Goal: Information Seeking & Learning: Learn about a topic

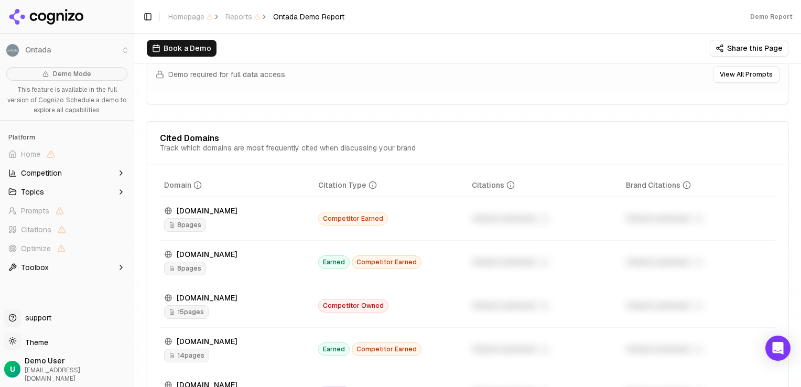
scroll to position [1153, 0]
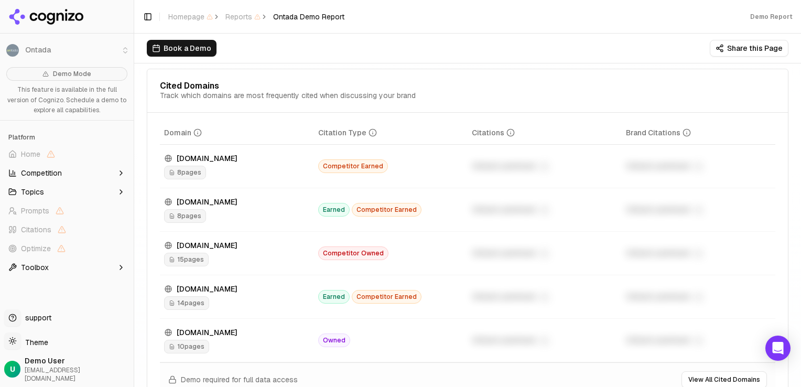
click at [198, 175] on span "8 pages" at bounding box center [185, 173] width 42 height 14
click at [172, 176] on icon "Data table" at bounding box center [172, 172] width 6 height 6
click at [369, 137] on icon "Data table" at bounding box center [373, 132] width 8 height 8
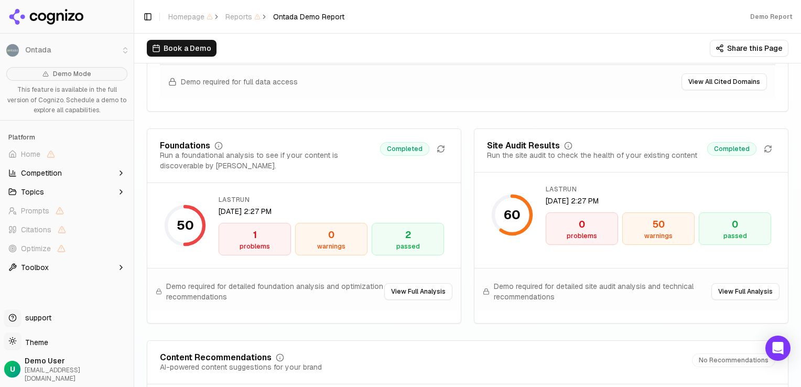
scroll to position [1468, 0]
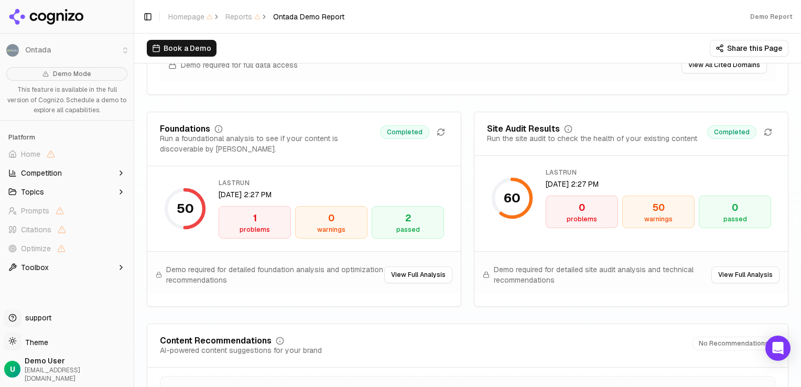
click at [256, 224] on div "1" at bounding box center [254, 218] width 63 height 15
click at [332, 232] on div "warnings" at bounding box center [331, 229] width 63 height 8
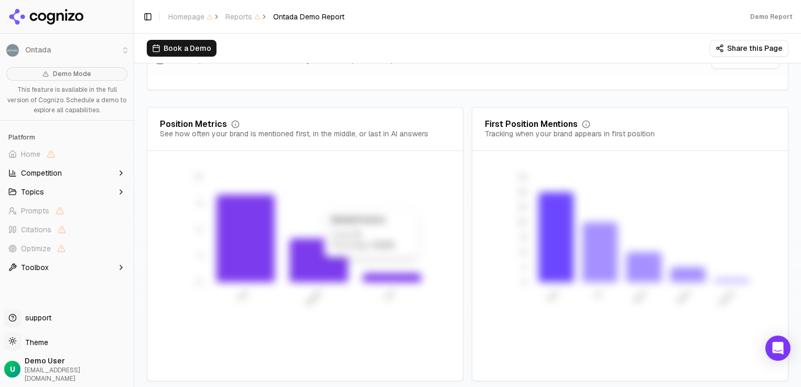
scroll to position [2157, 0]
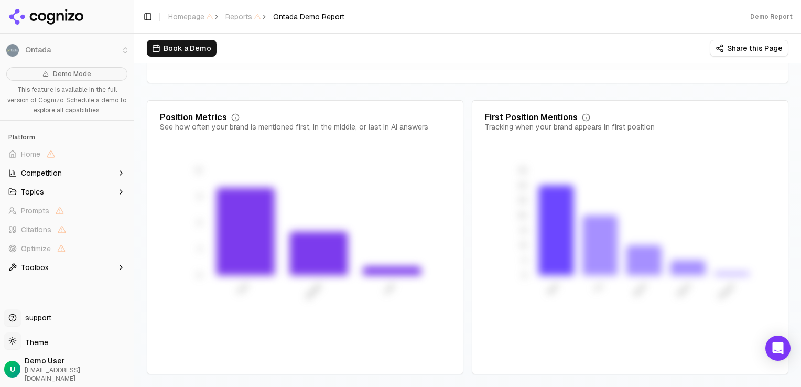
click at [115, 264] on button "Toolbox" at bounding box center [66, 267] width 125 height 17
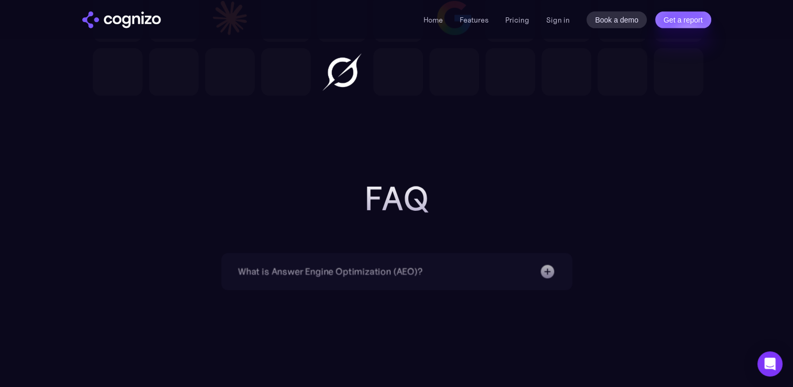
scroll to position [3378, 0]
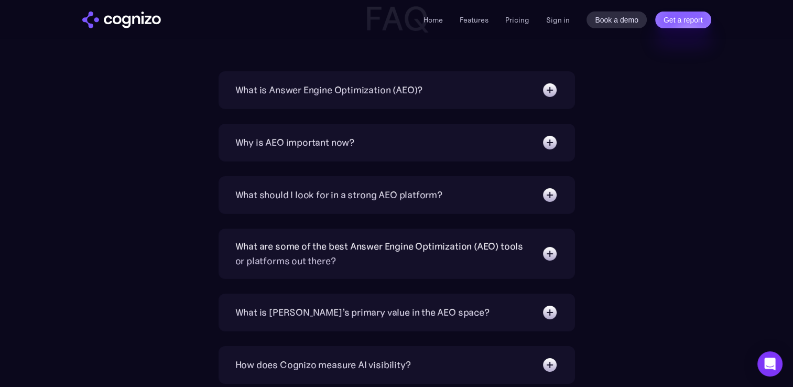
click at [552, 84] on img at bounding box center [549, 90] width 17 height 17
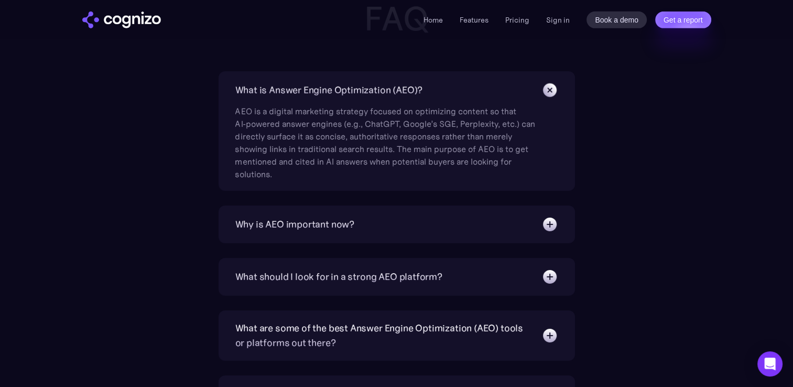
click at [549, 225] on img at bounding box center [549, 224] width 17 height 17
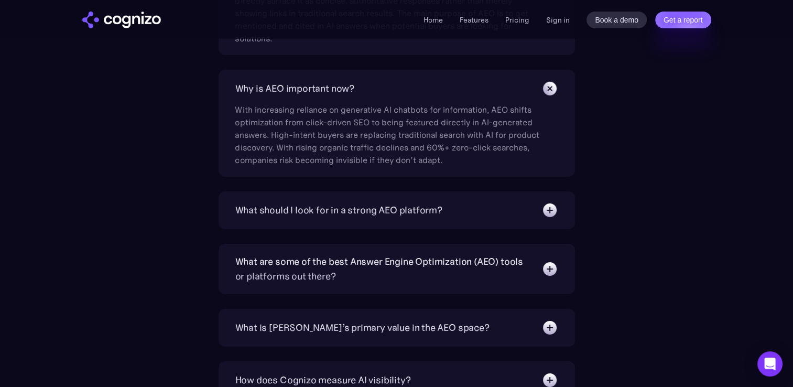
scroll to position [3536, 0]
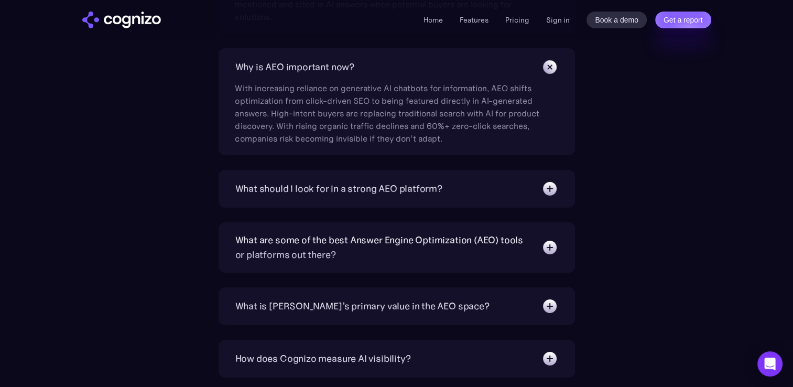
click at [545, 192] on img at bounding box center [549, 188] width 17 height 17
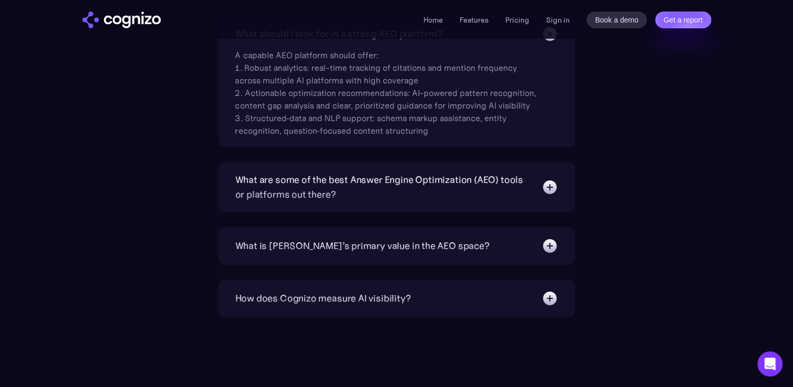
scroll to position [3693, 0]
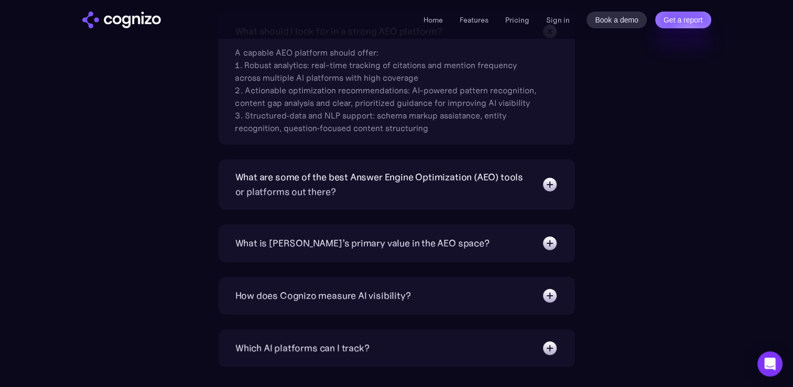
click at [545, 192] on div "What are some of the best Answer Engine Optimization (AEO) tools or platforms o…" at bounding box center [396, 184] width 323 height 29
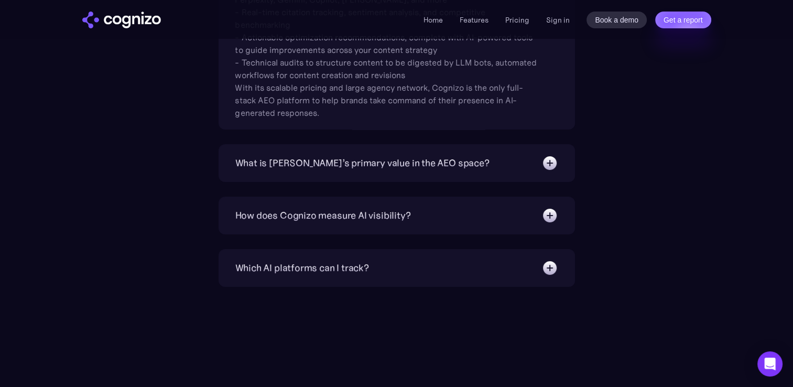
scroll to position [4007, 0]
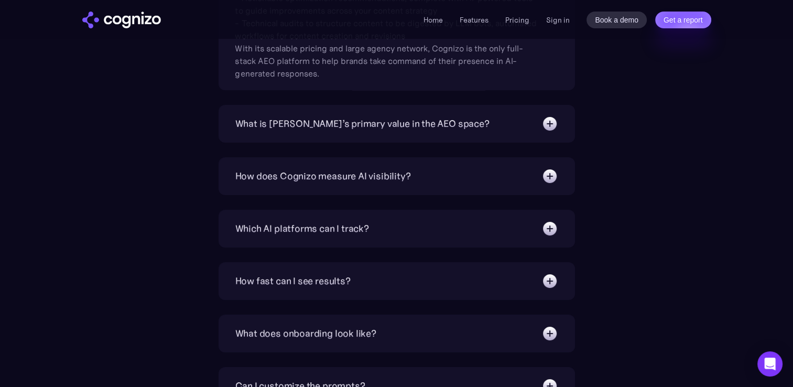
click at [519, 123] on div "What is [PERSON_NAME]’s primary value in the AEO space?" at bounding box center [396, 123] width 323 height 17
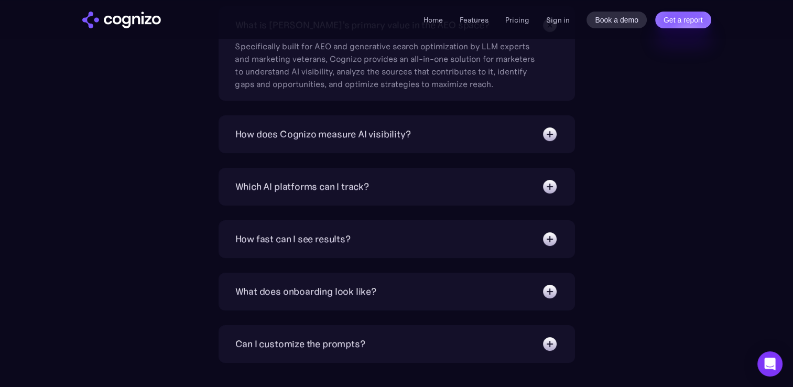
scroll to position [4112, 0]
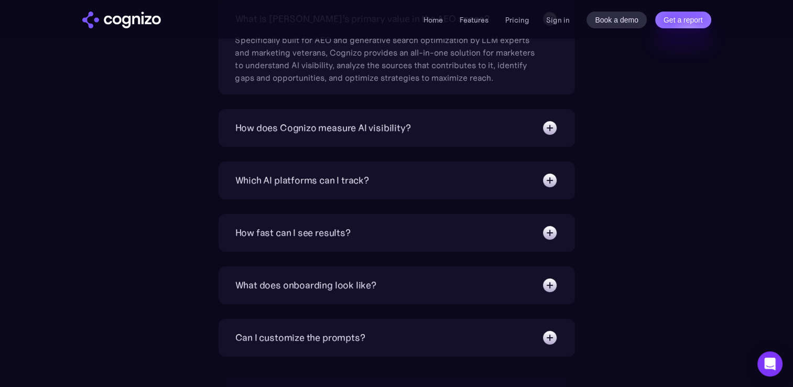
click at [519, 123] on div "How does Cognizo measure AI visibility?" at bounding box center [396, 128] width 323 height 17
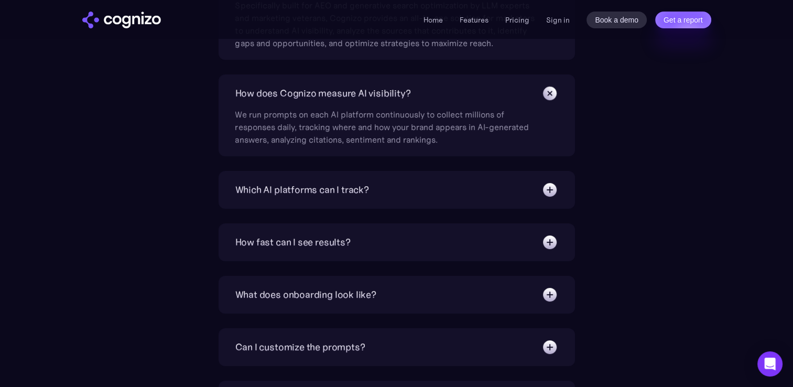
scroll to position [4165, 0]
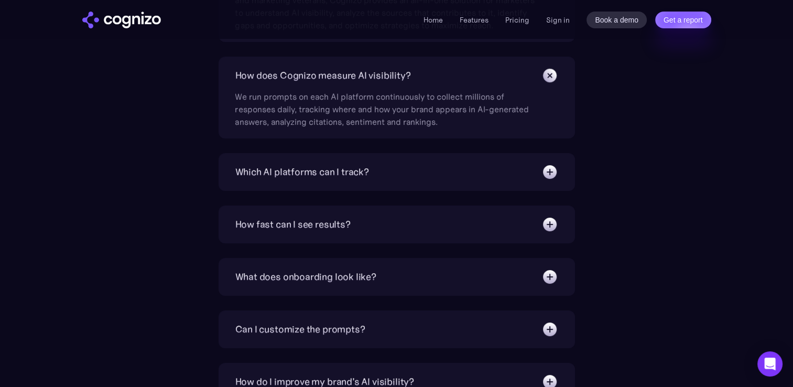
click at [513, 166] on div "Which AI platforms can I track?" at bounding box center [396, 172] width 323 height 17
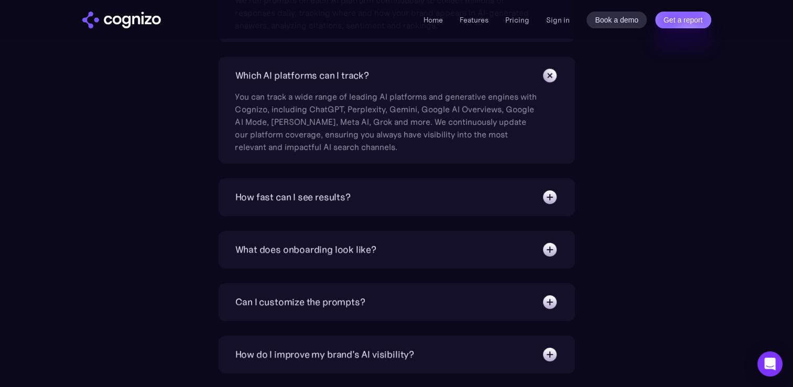
scroll to position [4322, 0]
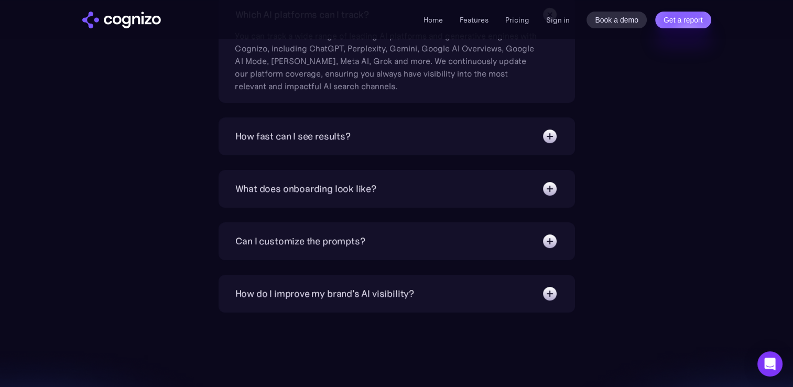
click at [515, 142] on div "How fast can I see results?" at bounding box center [396, 136] width 323 height 17
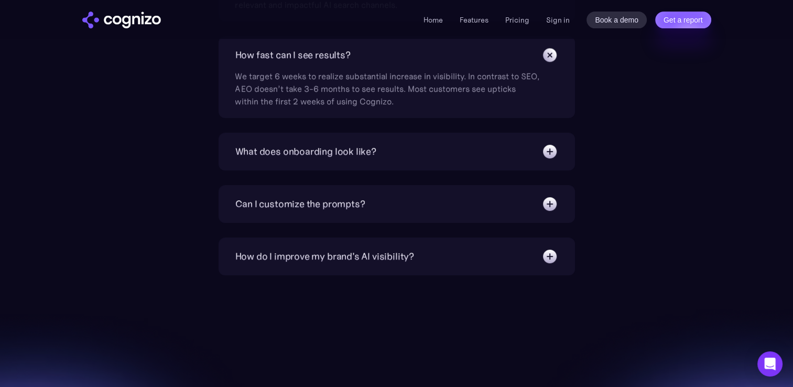
scroll to position [4479, 0]
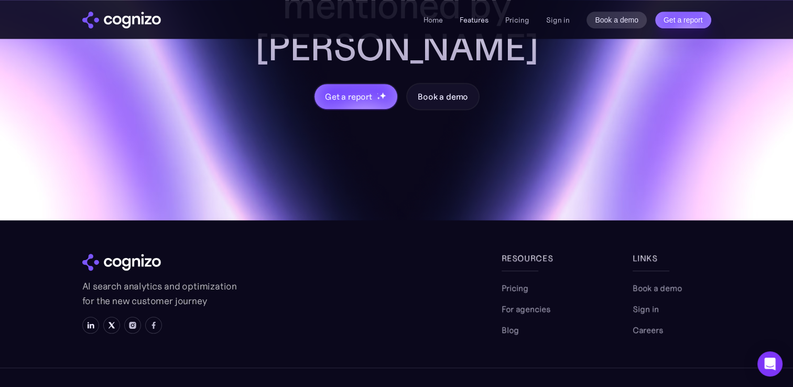
click at [476, 24] on link "Features" at bounding box center [474, 19] width 29 height 9
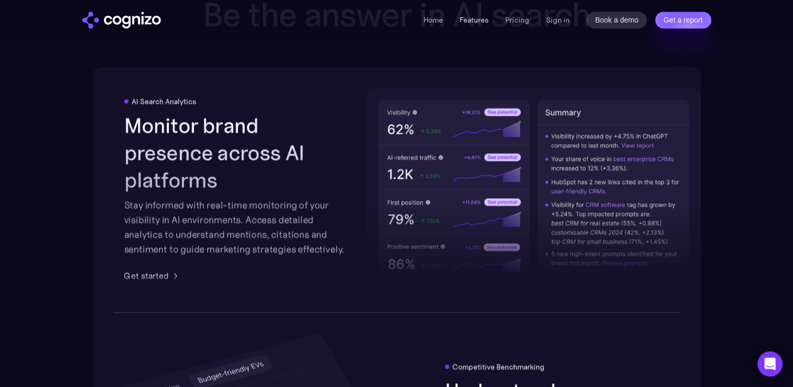
scroll to position [1633, 0]
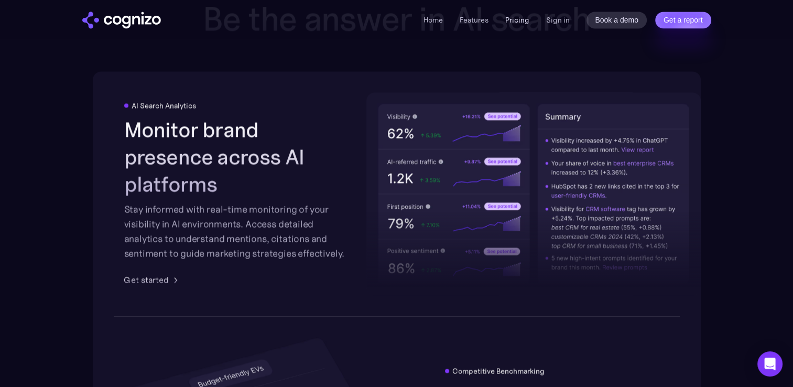
click at [518, 15] on link "Pricing" at bounding box center [517, 19] width 24 height 9
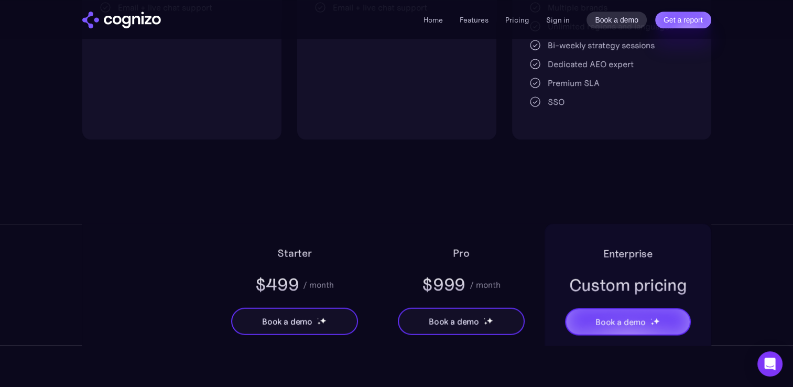
scroll to position [524, 0]
